Goal: Information Seeking & Learning: Learn about a topic

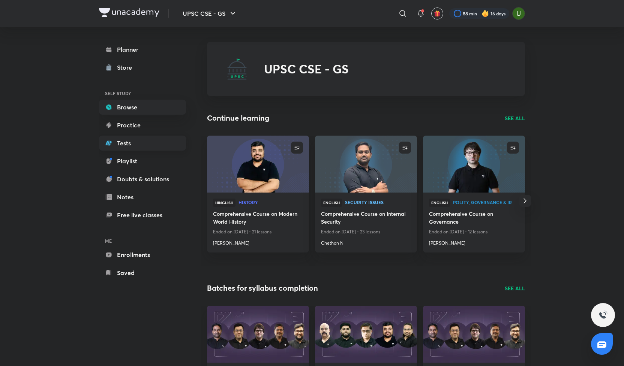
click at [123, 144] on link "Tests" at bounding box center [142, 143] width 87 height 15
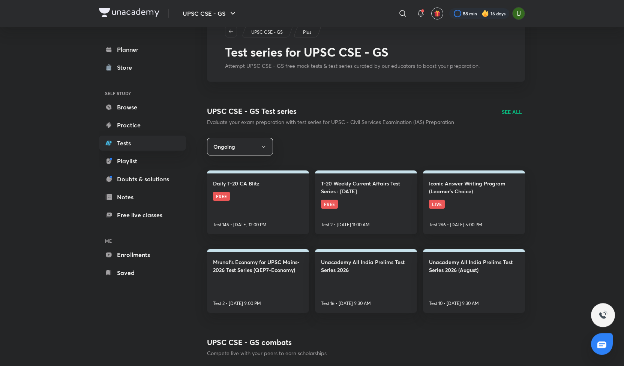
scroll to position [26, 0]
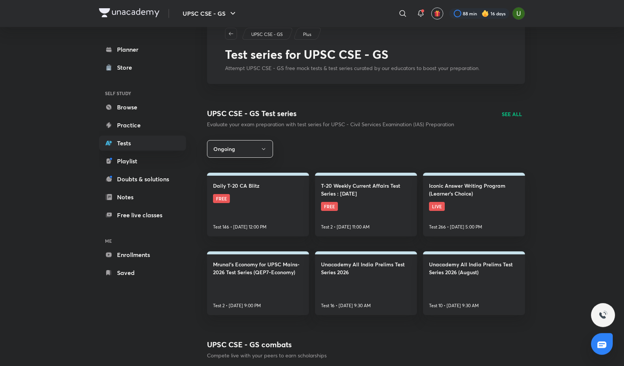
click at [510, 115] on p "SEE ALL" at bounding box center [512, 114] width 20 height 8
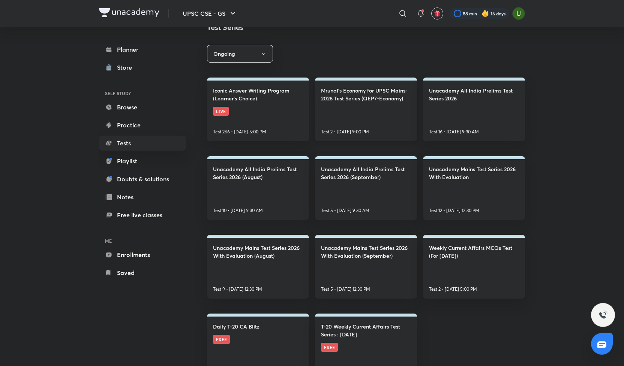
scroll to position [102, 0]
click at [474, 171] on h4 "Unacademy Mains Test Series 2026 With Evaluation" at bounding box center [474, 173] width 90 height 16
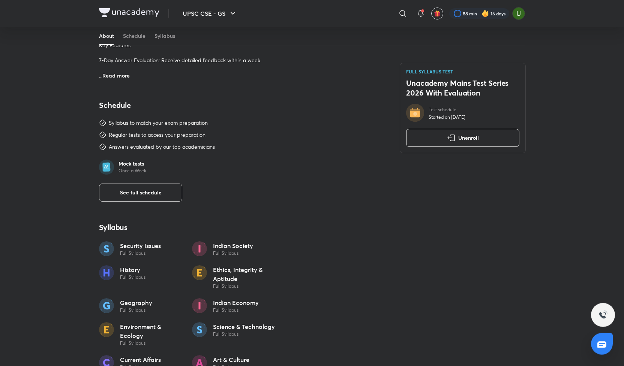
scroll to position [364, 0]
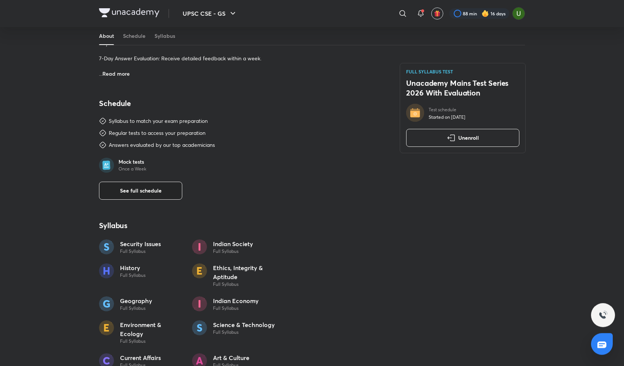
click at [130, 190] on span "See full schedule" at bounding box center [141, 190] width 42 height 7
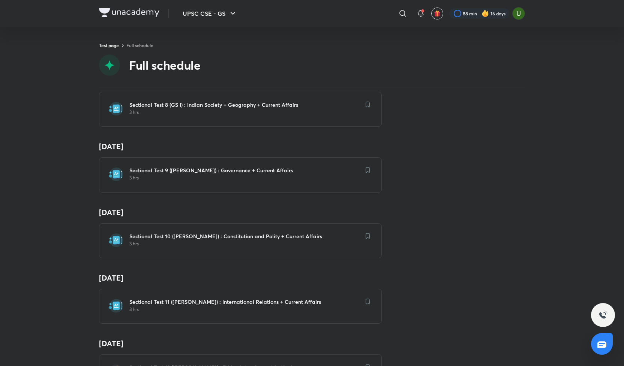
scroll to position [556, 0]
click at [183, 232] on h6 "Sectional Test 10 ([PERSON_NAME]) : Constitution and Polity + Current Affairs" at bounding box center [244, 235] width 231 height 7
click at [198, 232] on h6 "Sectional Test 10 ([PERSON_NAME]) : Constitution and Polity + Current Affairs" at bounding box center [244, 235] width 231 height 7
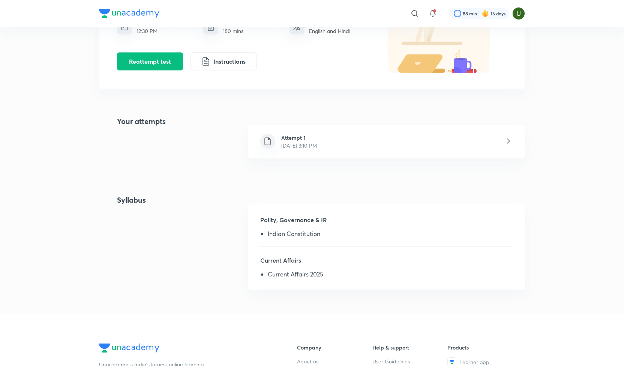
scroll to position [96, 0]
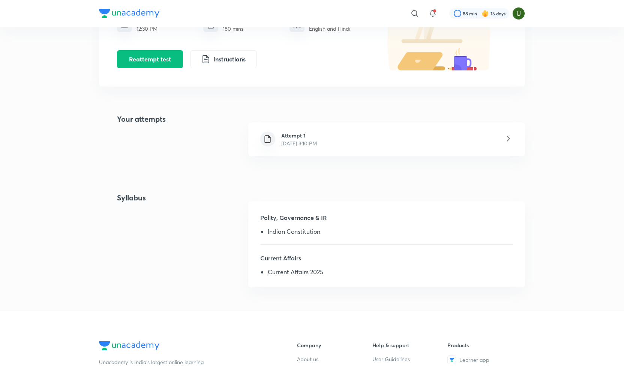
click at [323, 145] on div "Attempt 1 [DATE] 3:10 PM" at bounding box center [299, 140] width 48 height 16
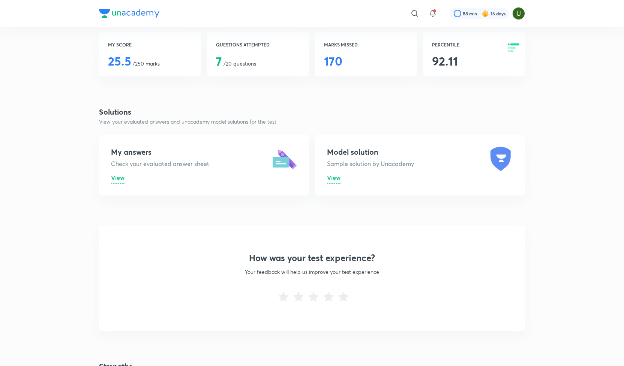
scroll to position [165, 0]
click at [117, 177] on span "View" at bounding box center [117, 177] width 13 height 8
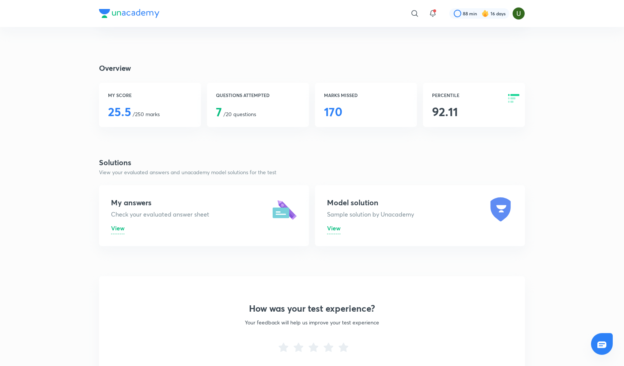
scroll to position [113, 0]
click at [329, 226] on span "View" at bounding box center [333, 229] width 13 height 8
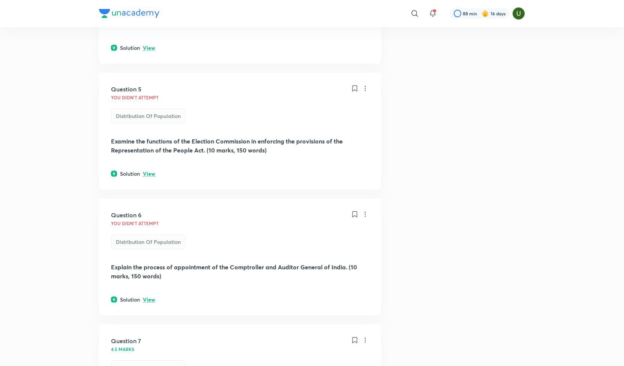
scroll to position [571, 0]
click at [153, 175] on p "View" at bounding box center [149, 174] width 12 height 6
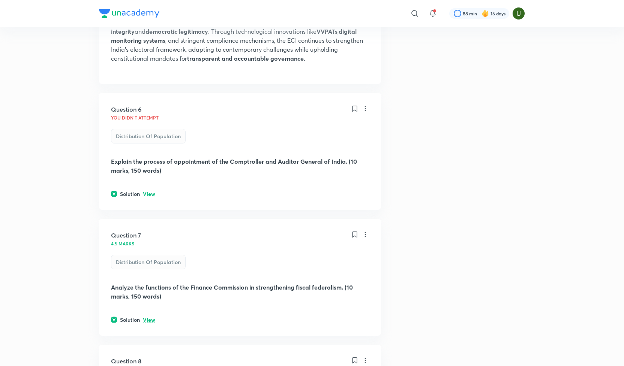
scroll to position [1154, 0]
click at [150, 191] on p "View" at bounding box center [149, 194] width 12 height 6
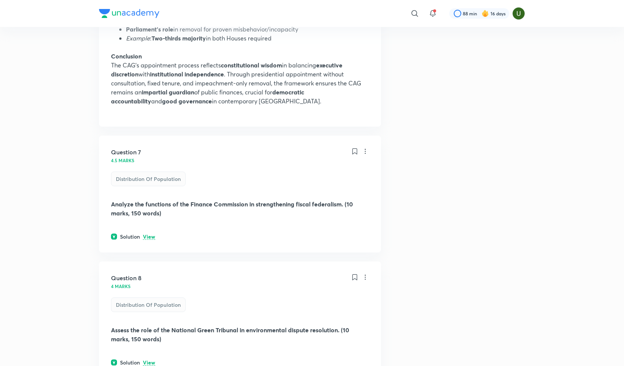
scroll to position [1705, 0]
click at [152, 234] on p "View" at bounding box center [149, 237] width 12 height 6
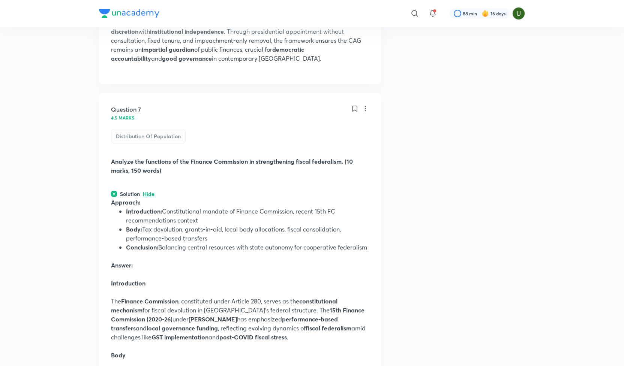
scroll to position [1748, 0]
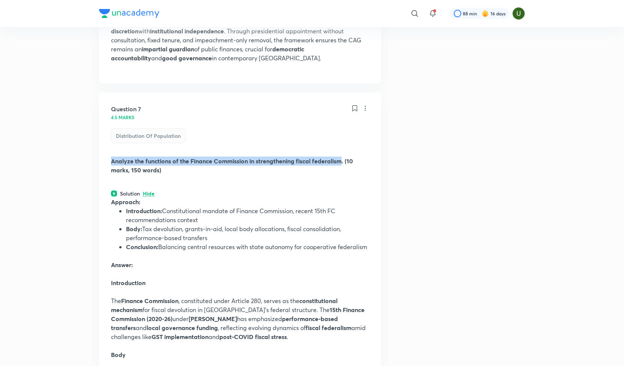
drag, startPoint x: 109, startPoint y: 160, endPoint x: 342, endPoint y: 163, distance: 232.4
copy strong "Analyze the functions of the Finance Commission in strengthening fiscal federal…"
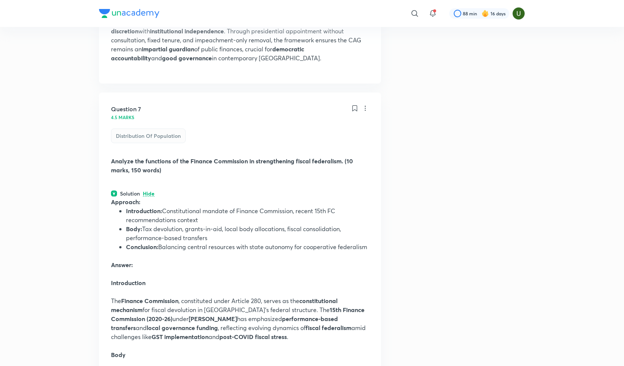
click at [211, 252] on p at bounding box center [240, 256] width 258 height 9
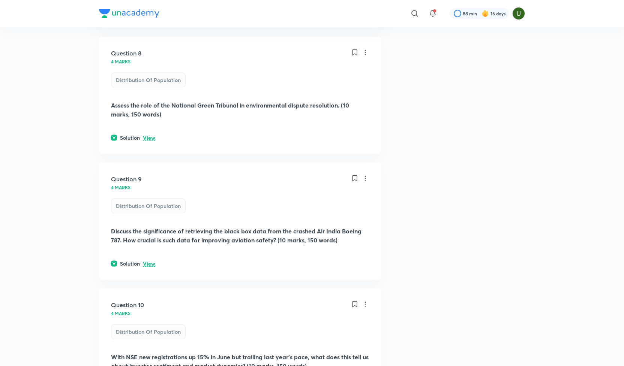
scroll to position [2391, 0]
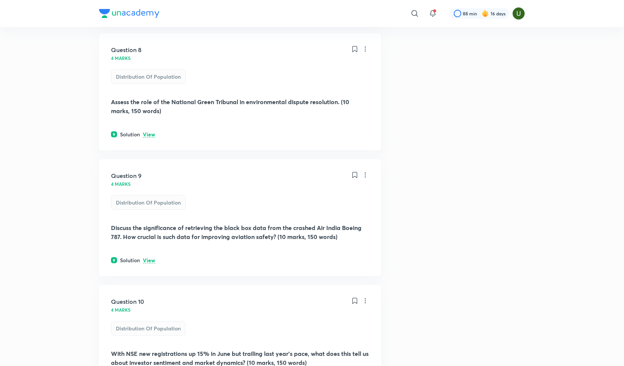
click at [147, 135] on p "View" at bounding box center [149, 135] width 12 height 6
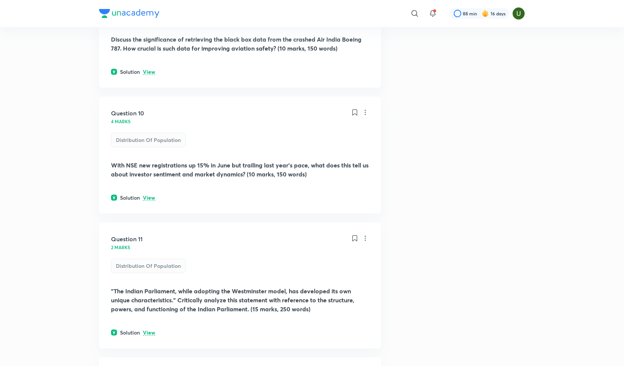
scroll to position [3048, 0]
click at [150, 197] on p "View" at bounding box center [149, 198] width 12 height 6
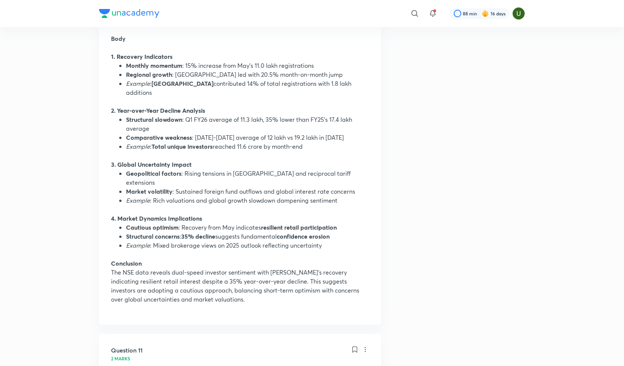
scroll to position [3369, 0]
drag, startPoint x: 187, startPoint y: 226, endPoint x: 259, endPoint y: 226, distance: 72.0
click at [259, 232] on li "Structural concerns : 35% decline suggests fundamental confidence erosion" at bounding box center [247, 236] width 243 height 9
click at [254, 250] on p at bounding box center [240, 254] width 258 height 9
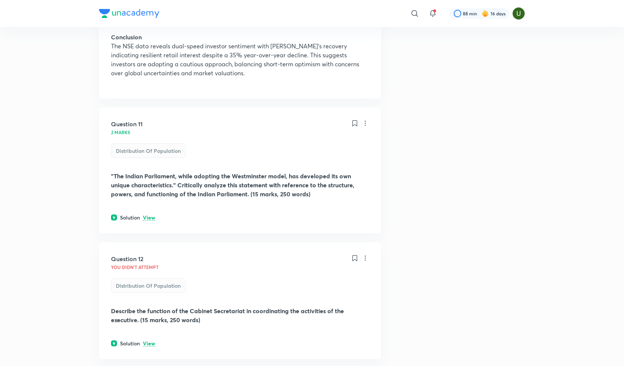
scroll to position [3597, 0]
